Goal: Information Seeking & Learning: Learn about a topic

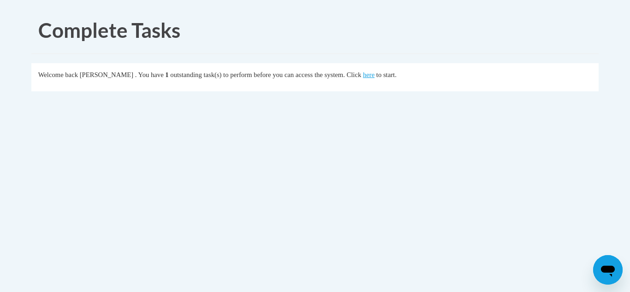
click at [393, 81] on fieldset "Welcome back [PERSON_NAME] . You have 1 outstanding task(s) to perform before y…" at bounding box center [314, 77] width 567 height 28
click at [374, 76] on link "here" at bounding box center [369, 74] width 12 height 7
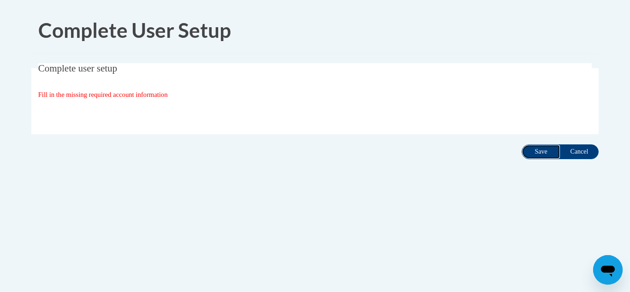
click at [545, 146] on input "Save" at bounding box center [540, 151] width 39 height 15
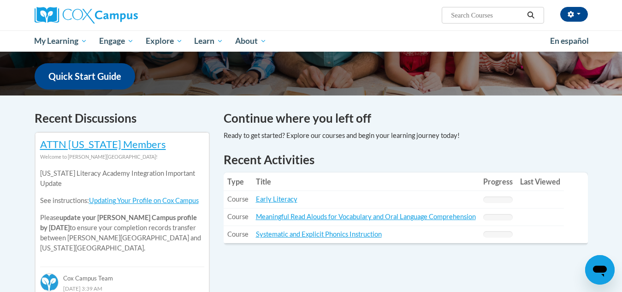
scroll to position [230, 0]
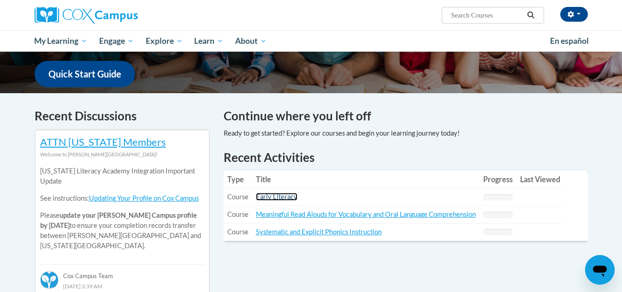
click at [282, 194] on link "Early Literacy" at bounding box center [276, 197] width 41 height 8
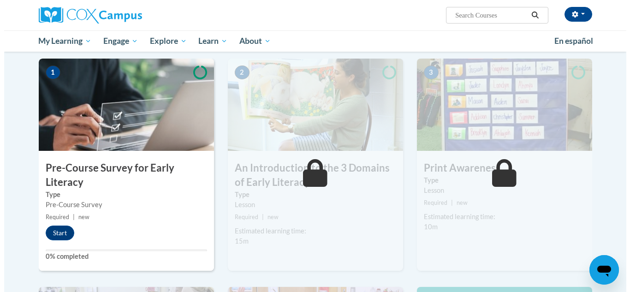
scroll to position [184, 0]
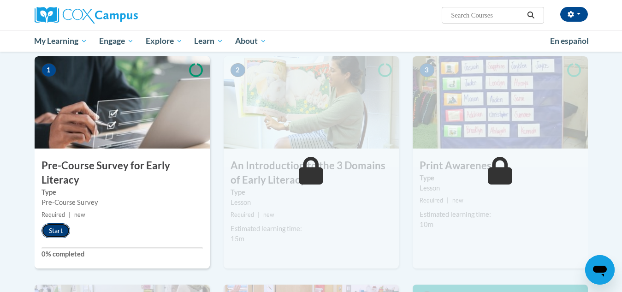
click at [62, 224] on button "Start" at bounding box center [55, 230] width 29 height 15
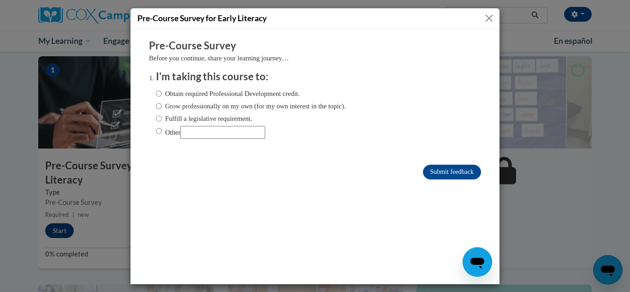
click at [245, 91] on label "Obtain required Professional Development credit." at bounding box center [228, 93] width 144 height 10
click at [162, 91] on input "Obtain required Professional Development credit." at bounding box center [159, 93] width 6 height 10
radio input "true"
click at [456, 167] on input "Submit feedback" at bounding box center [452, 171] width 58 height 15
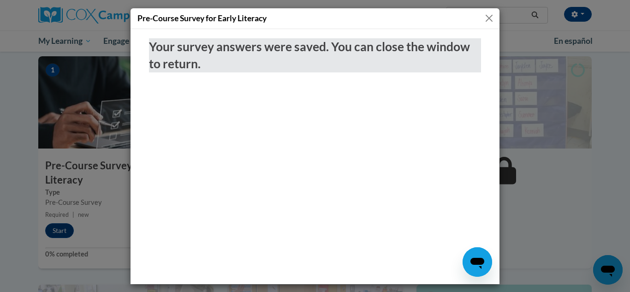
click at [480, 24] on div "Pre-Course Survey for Early Literacy" at bounding box center [314, 18] width 369 height 21
drag, startPoint x: 497, startPoint y: 3, endPoint x: 495, endPoint y: 10, distance: 7.4
click at [497, 4] on div "Pre-Course Survey for Early Literacy" at bounding box center [315, 146] width 630 height 292
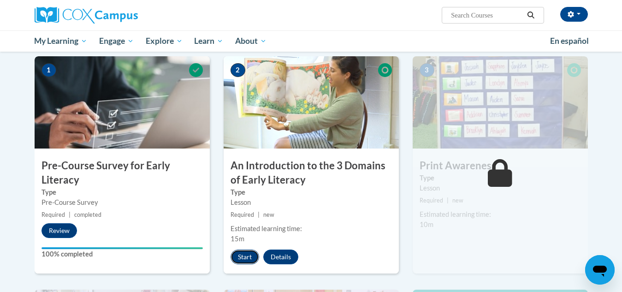
click at [252, 258] on button "Start" at bounding box center [244, 256] width 29 height 15
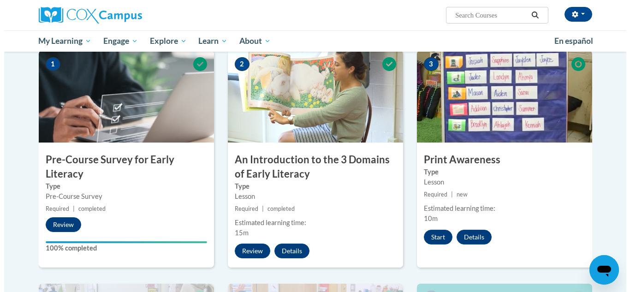
scroll to position [206, 0]
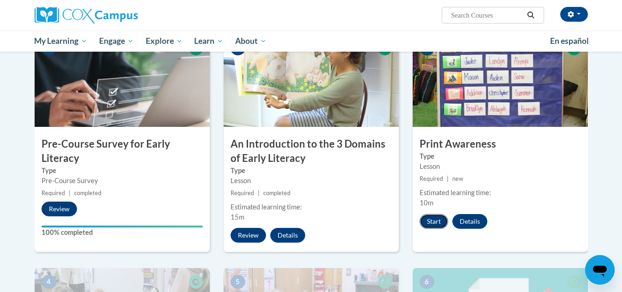
click at [433, 221] on button "Start" at bounding box center [433, 221] width 29 height 15
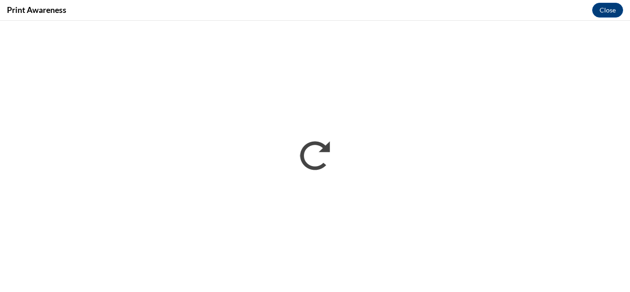
scroll to position [0, 0]
